Goal: Communication & Community: Answer question/provide support

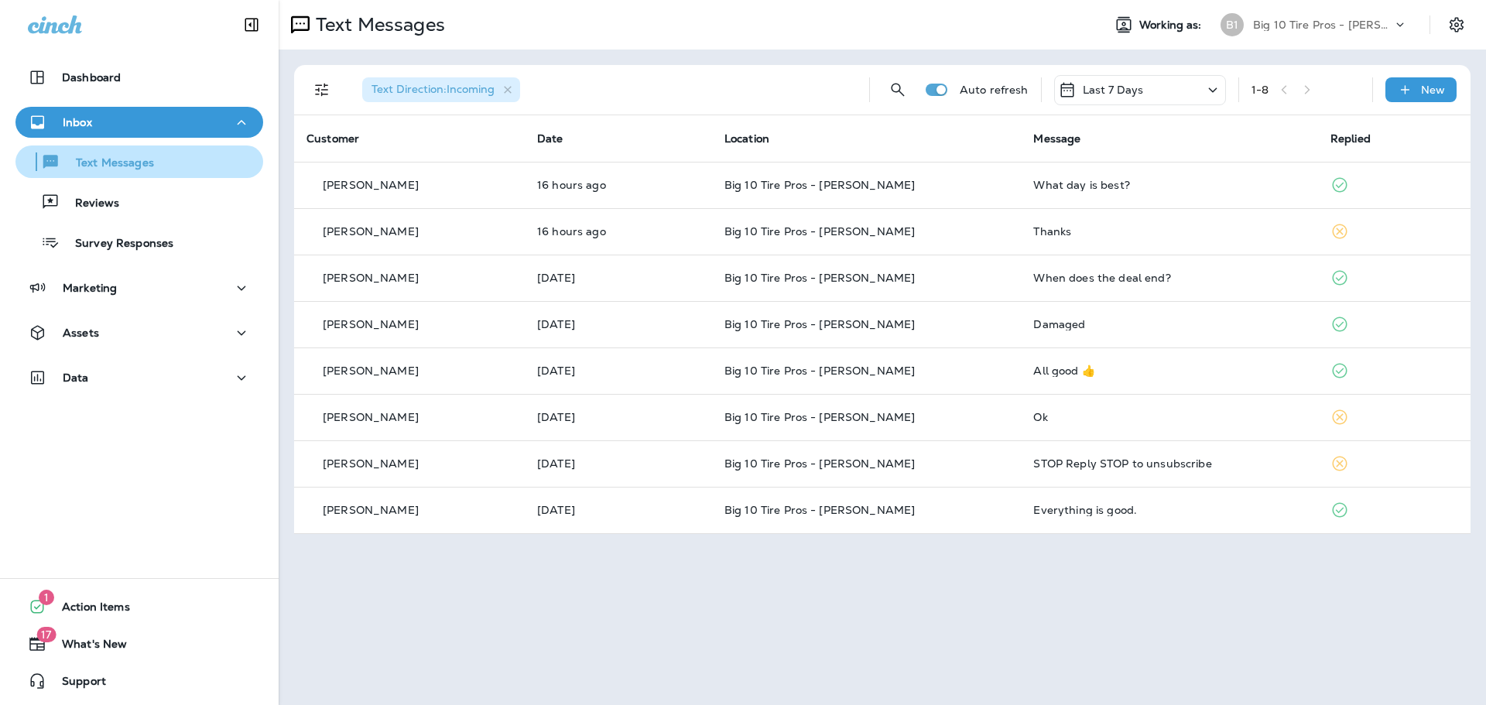
click at [115, 151] on div "Text Messages" at bounding box center [88, 161] width 132 height 23
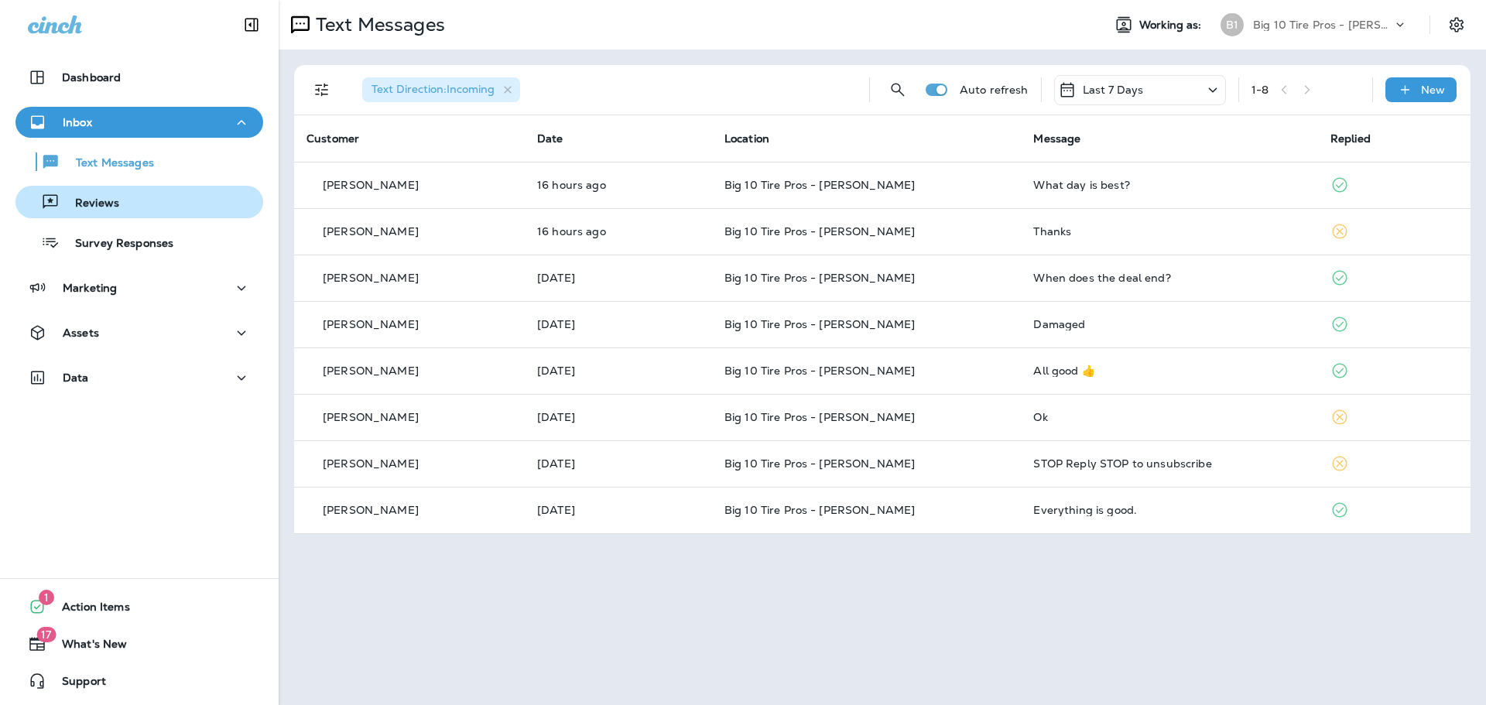
click at [108, 201] on p "Reviews" at bounding box center [90, 204] width 60 height 15
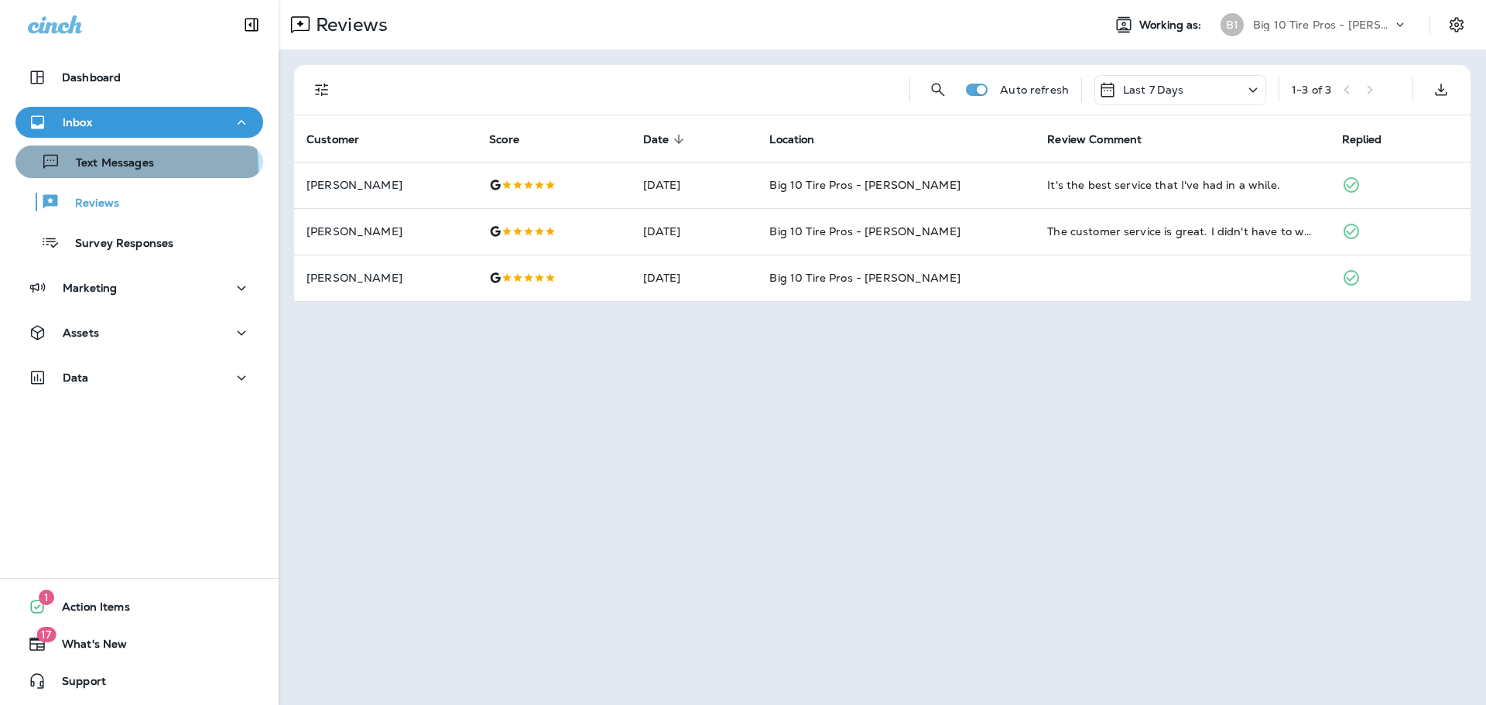
click at [115, 170] on p "Text Messages" at bounding box center [107, 163] width 94 height 15
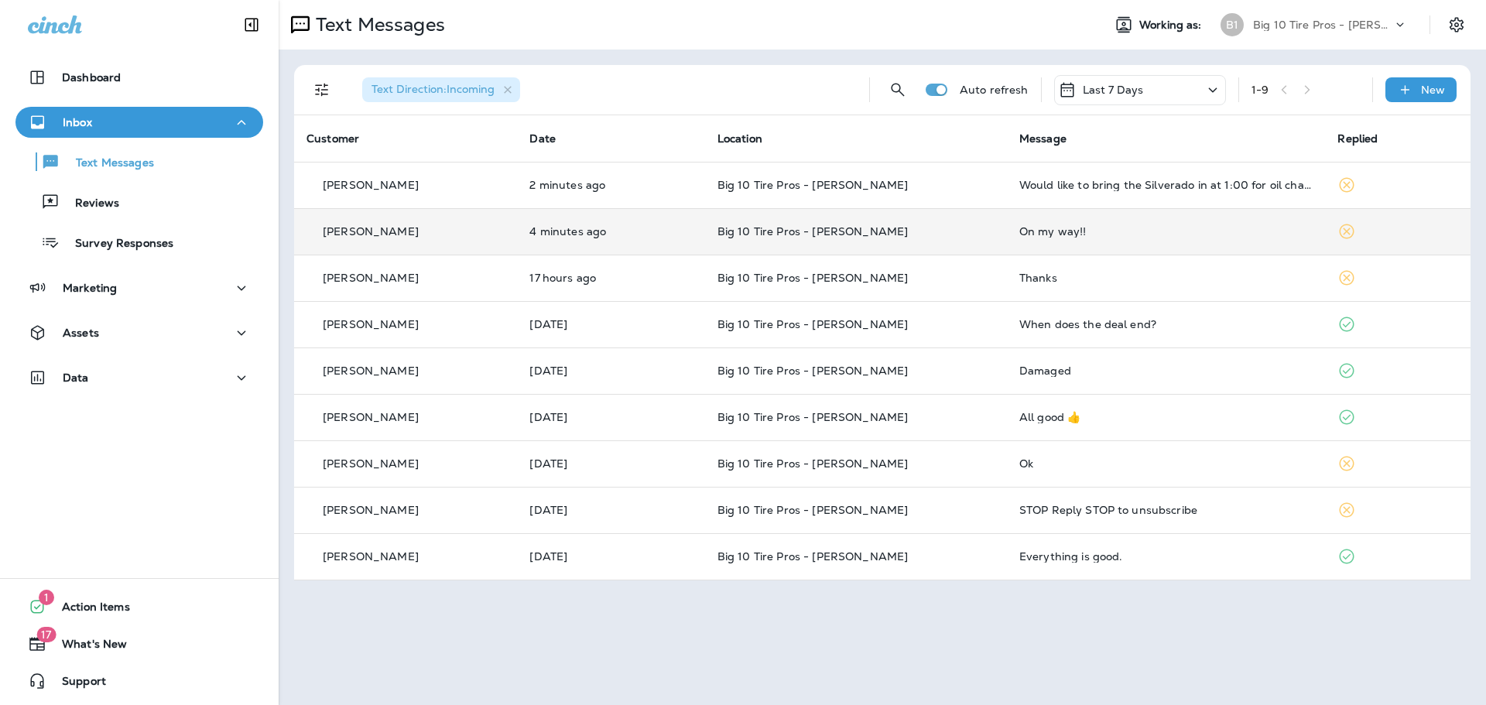
click at [381, 235] on p "[PERSON_NAME]" at bounding box center [371, 231] width 96 height 12
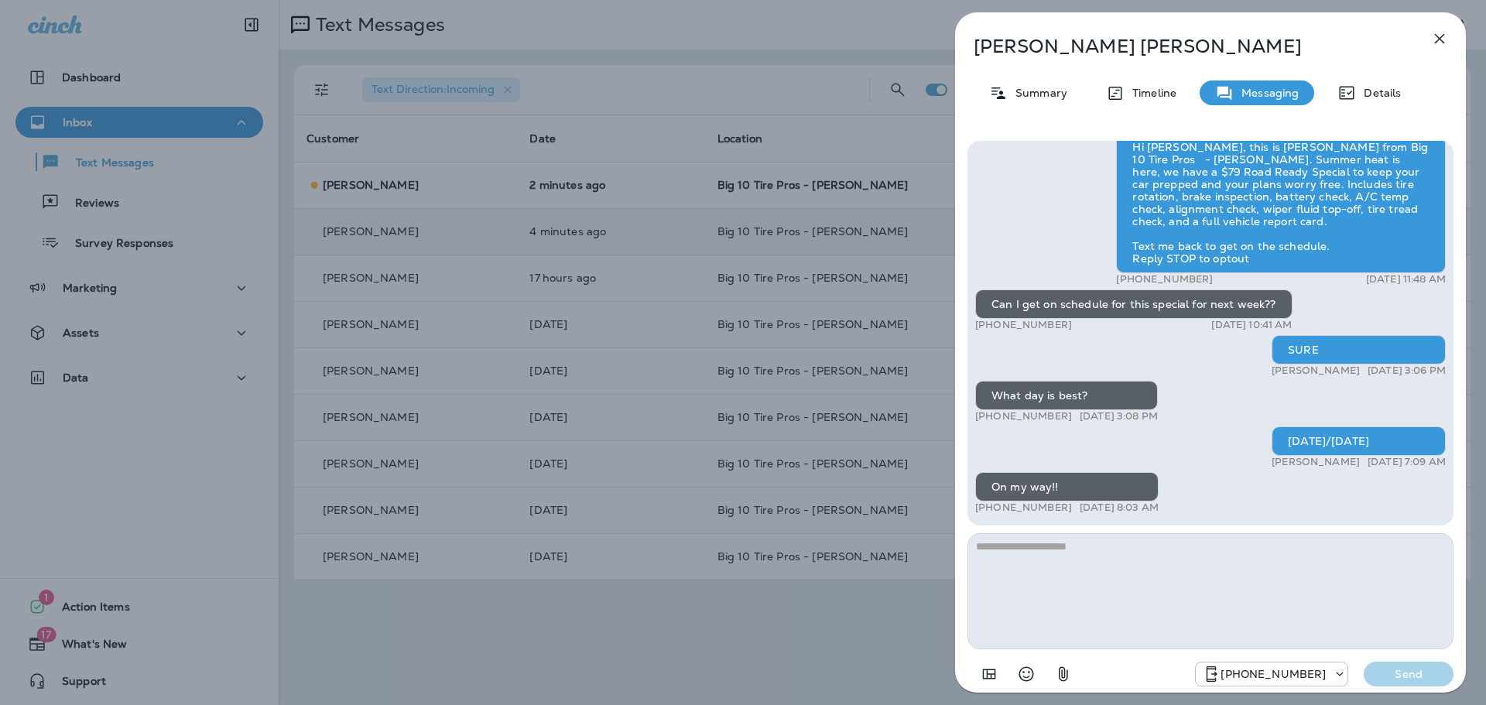
click at [1442, 19] on div "[PERSON_NAME] Summary Timeline Messaging Details Hi [PERSON_NAME], this is [PER…" at bounding box center [1210, 357] width 511 height 690
click at [1448, 39] on icon "button" at bounding box center [1440, 38] width 19 height 19
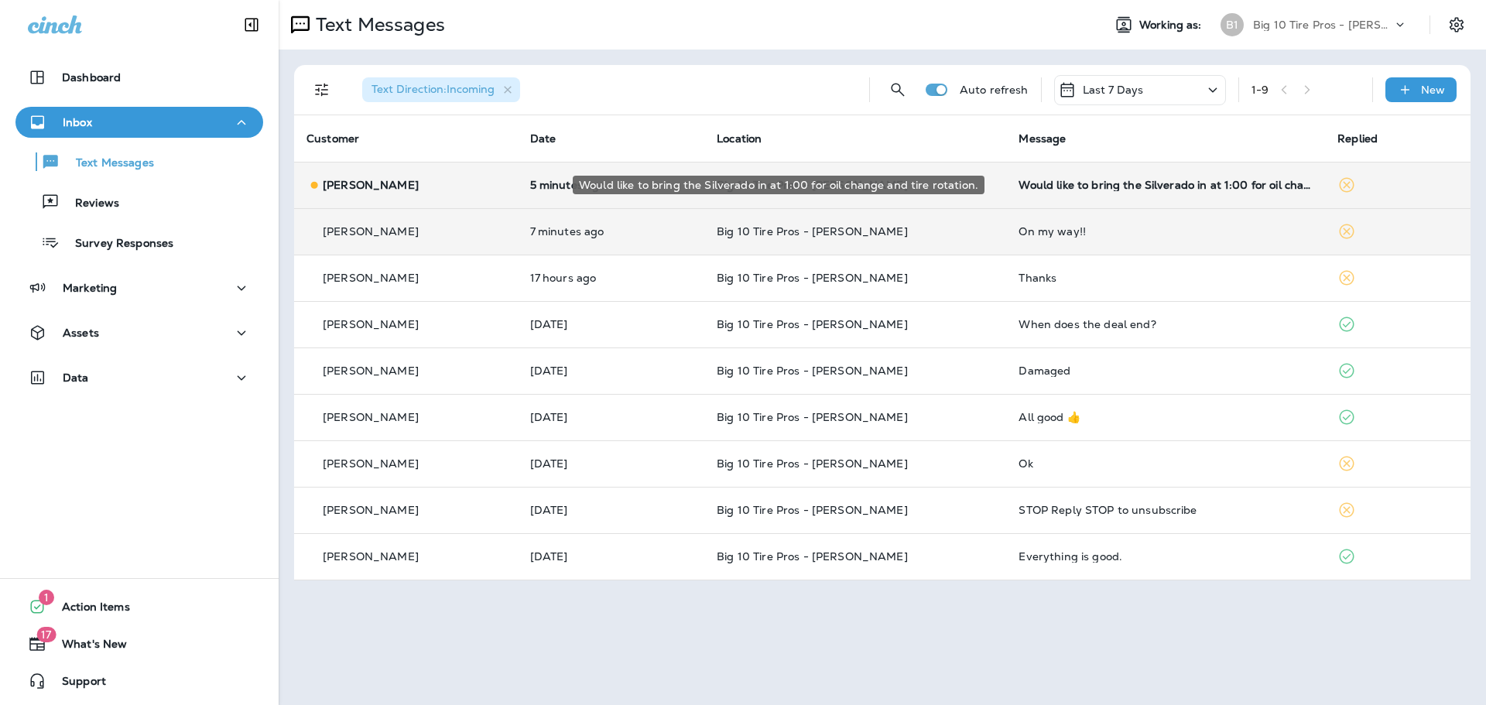
click at [1133, 190] on div "Would like to bring the Silverado in at 1:00 for oil change and tire rotation." at bounding box center [1166, 185] width 294 height 12
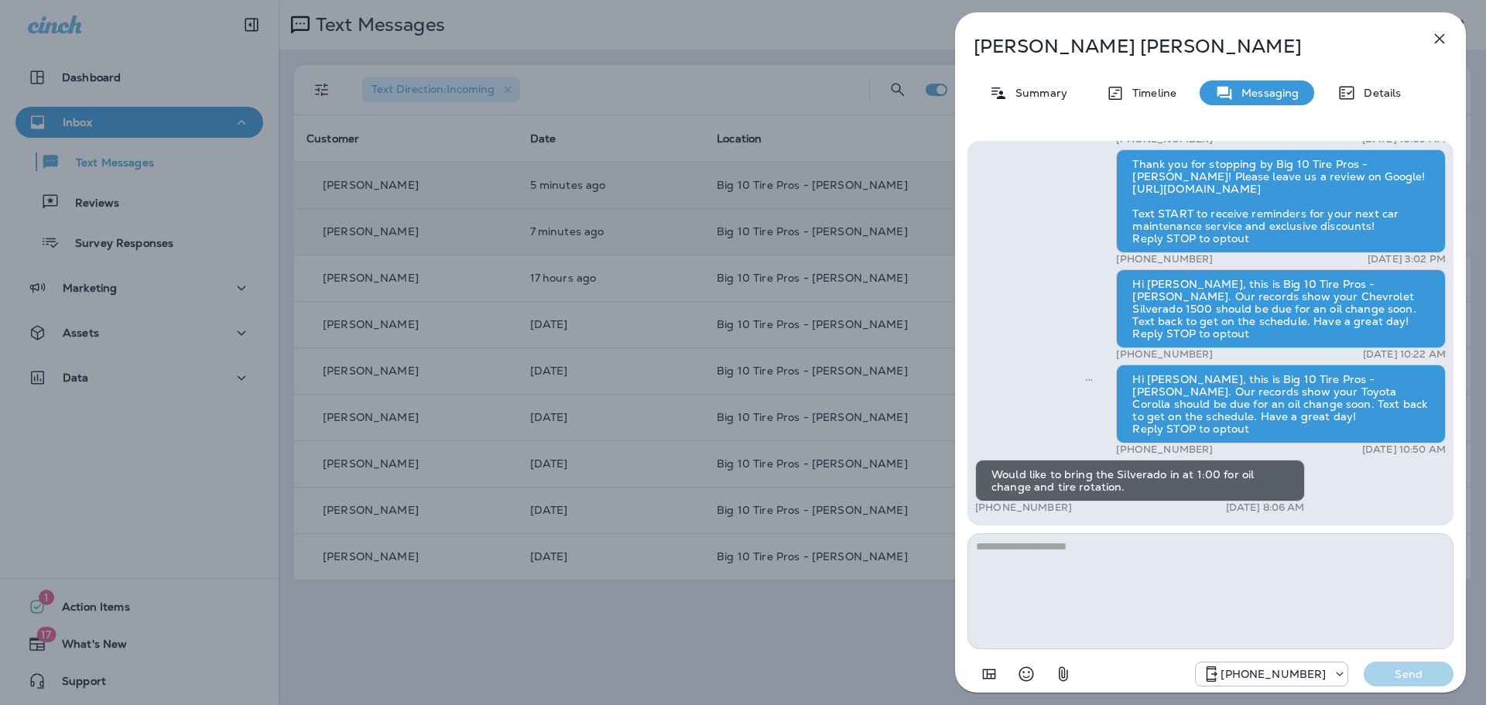
click at [1039, 582] on textarea at bounding box center [1211, 591] width 486 height 116
type textarea "**********"
click at [1409, 684] on button "Send" at bounding box center [1409, 674] width 90 height 25
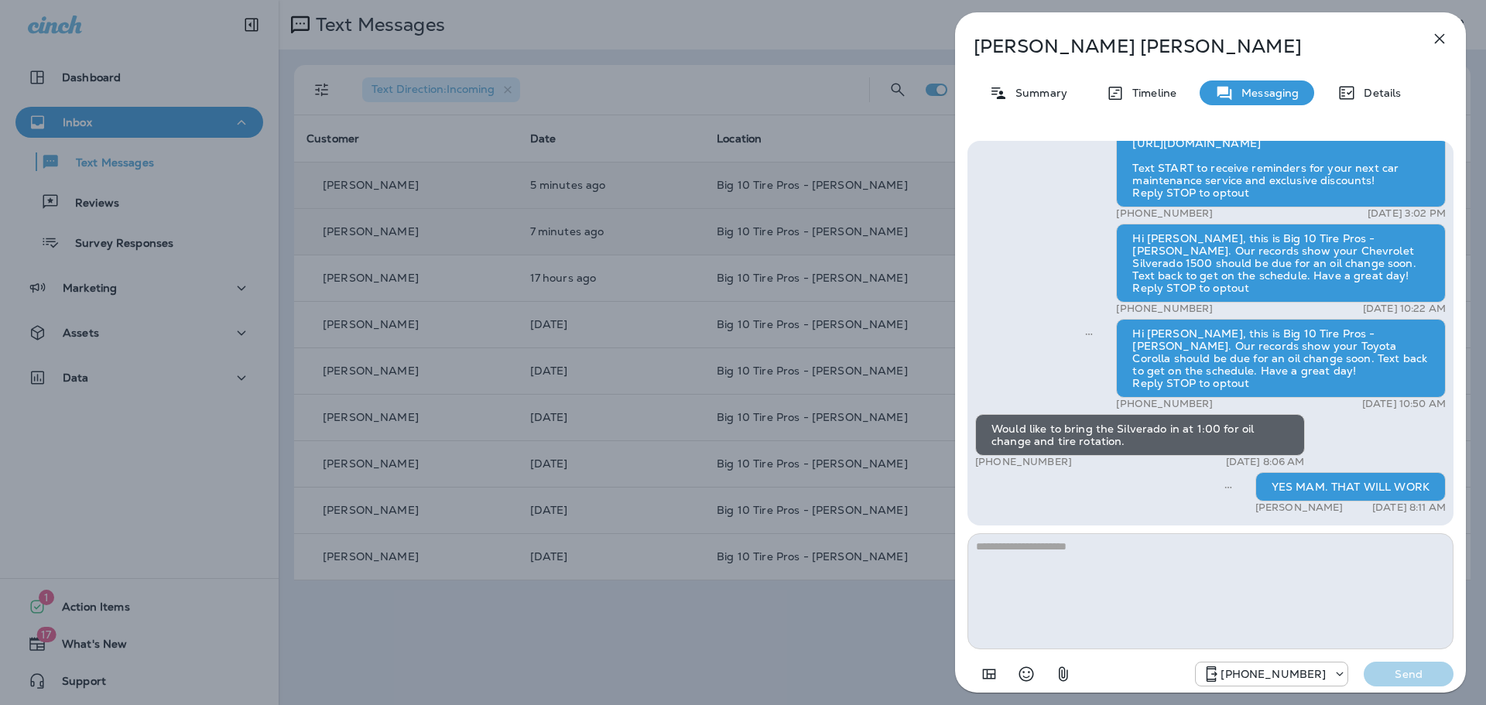
click at [1431, 42] on icon "button" at bounding box center [1440, 38] width 19 height 19
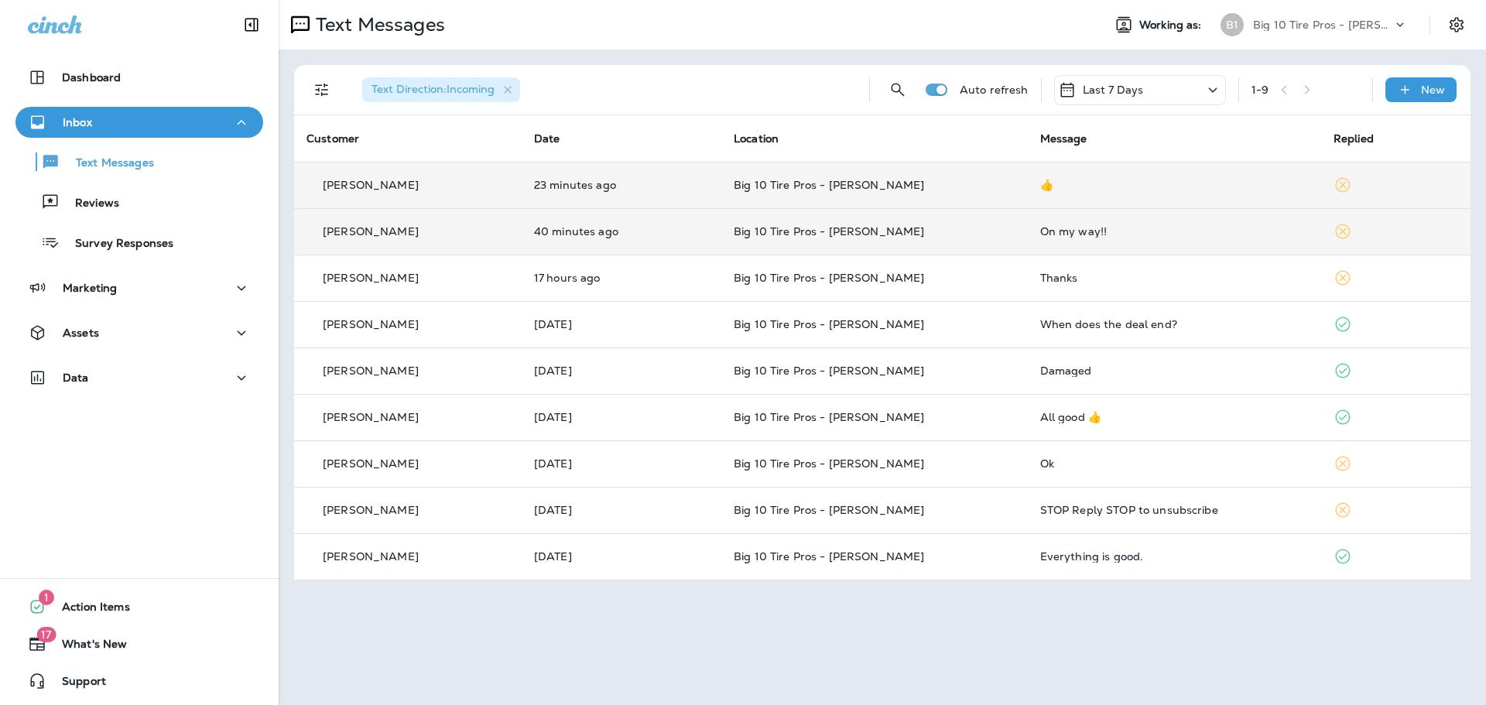
click at [363, 233] on p "[PERSON_NAME]" at bounding box center [371, 231] width 96 height 12
